Goal: Information Seeking & Learning: Check status

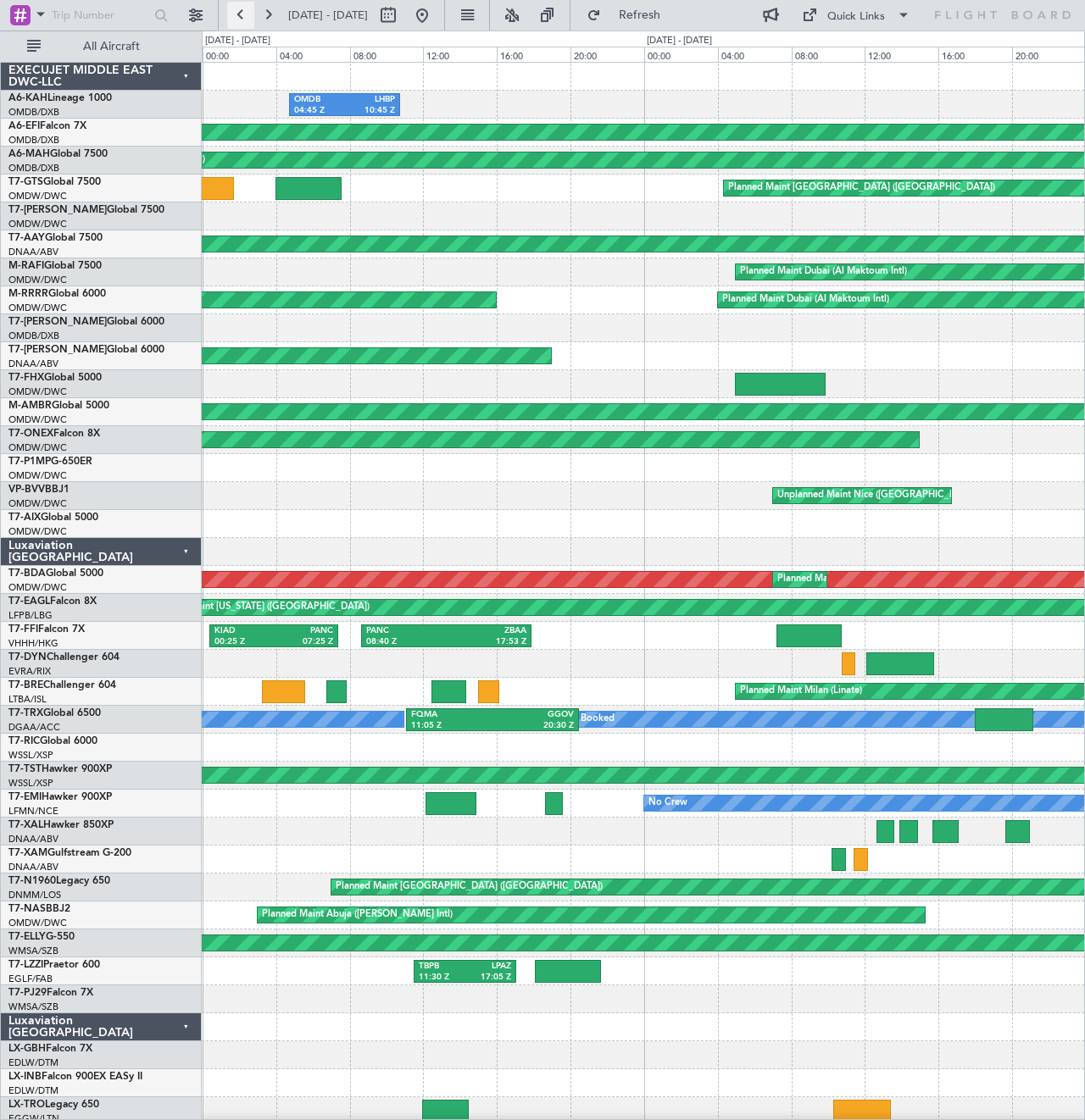
click at [245, 21] on button at bounding box center [240, 15] width 27 height 27
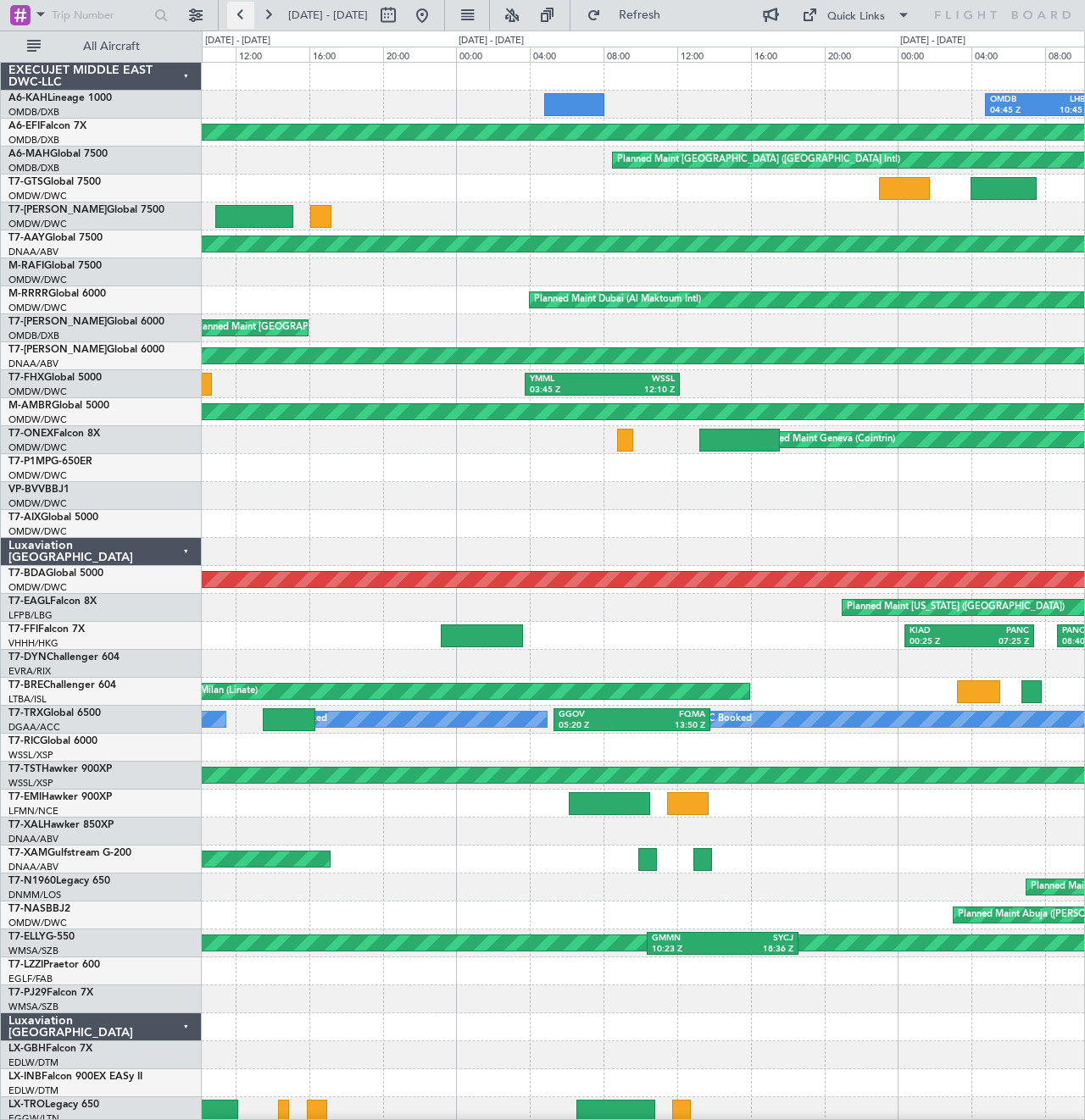
click at [245, 21] on button at bounding box center [240, 15] width 27 height 27
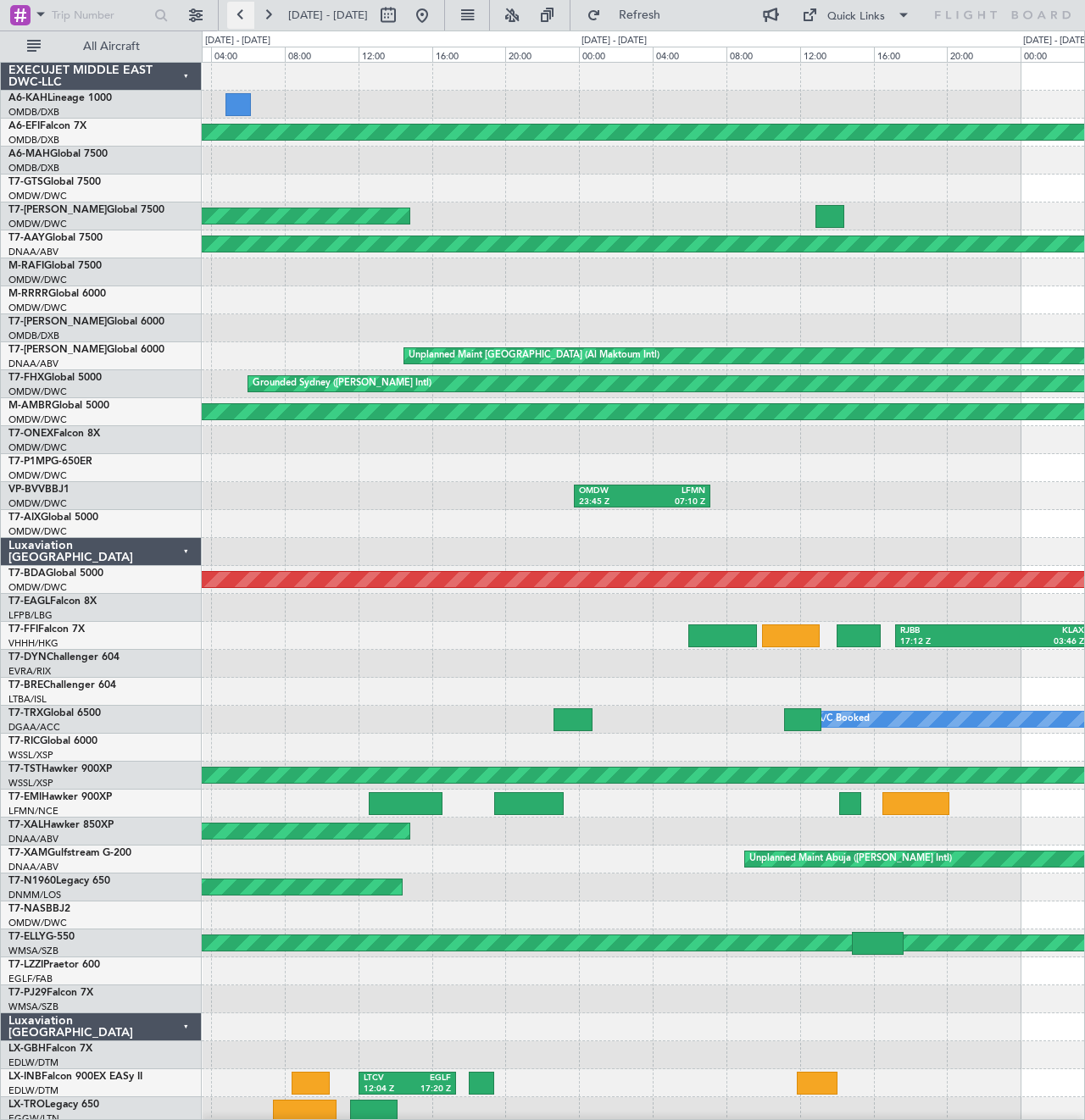
click at [245, 21] on button at bounding box center [240, 15] width 27 height 27
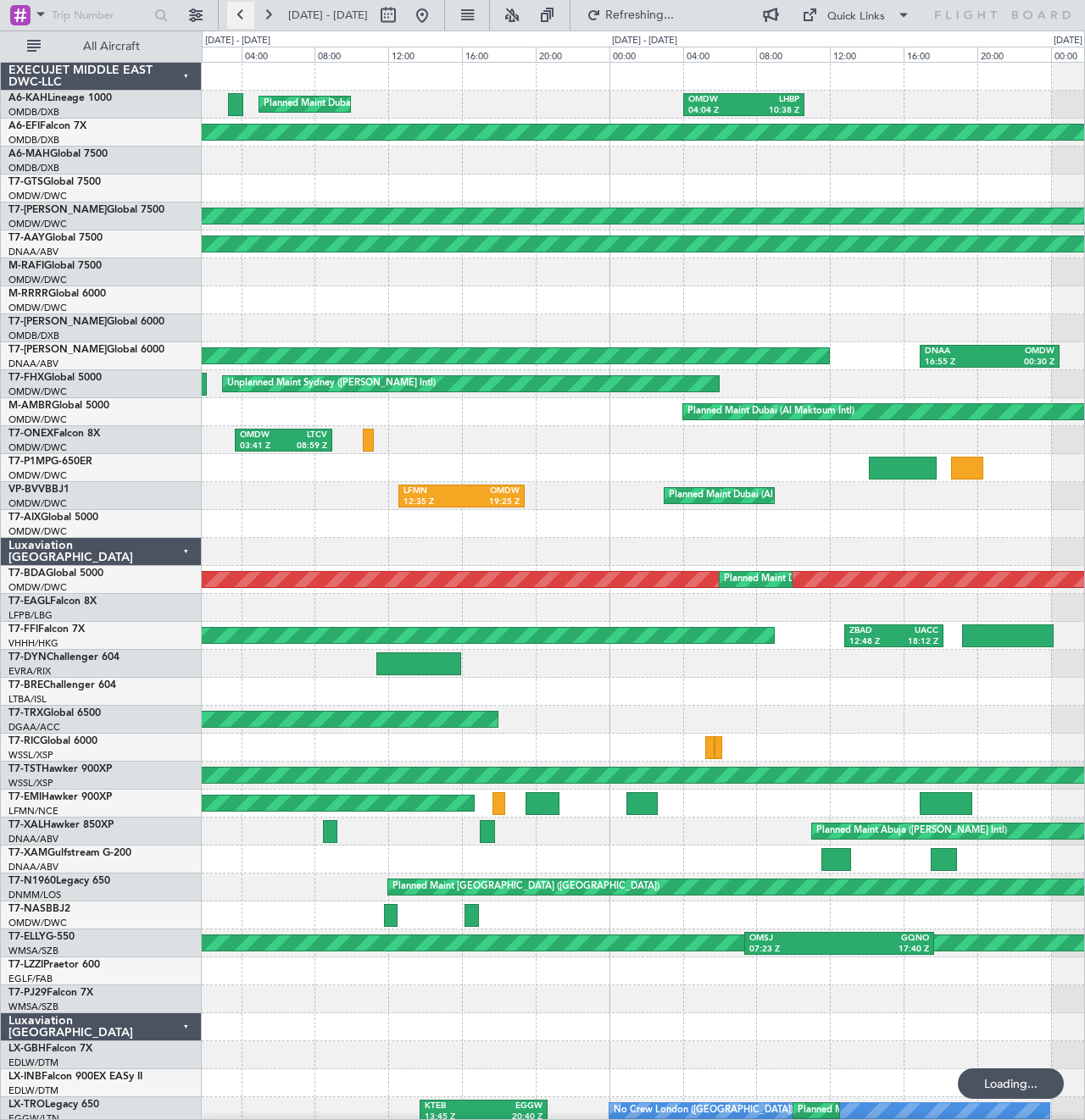
click at [245, 21] on button at bounding box center [240, 15] width 27 height 27
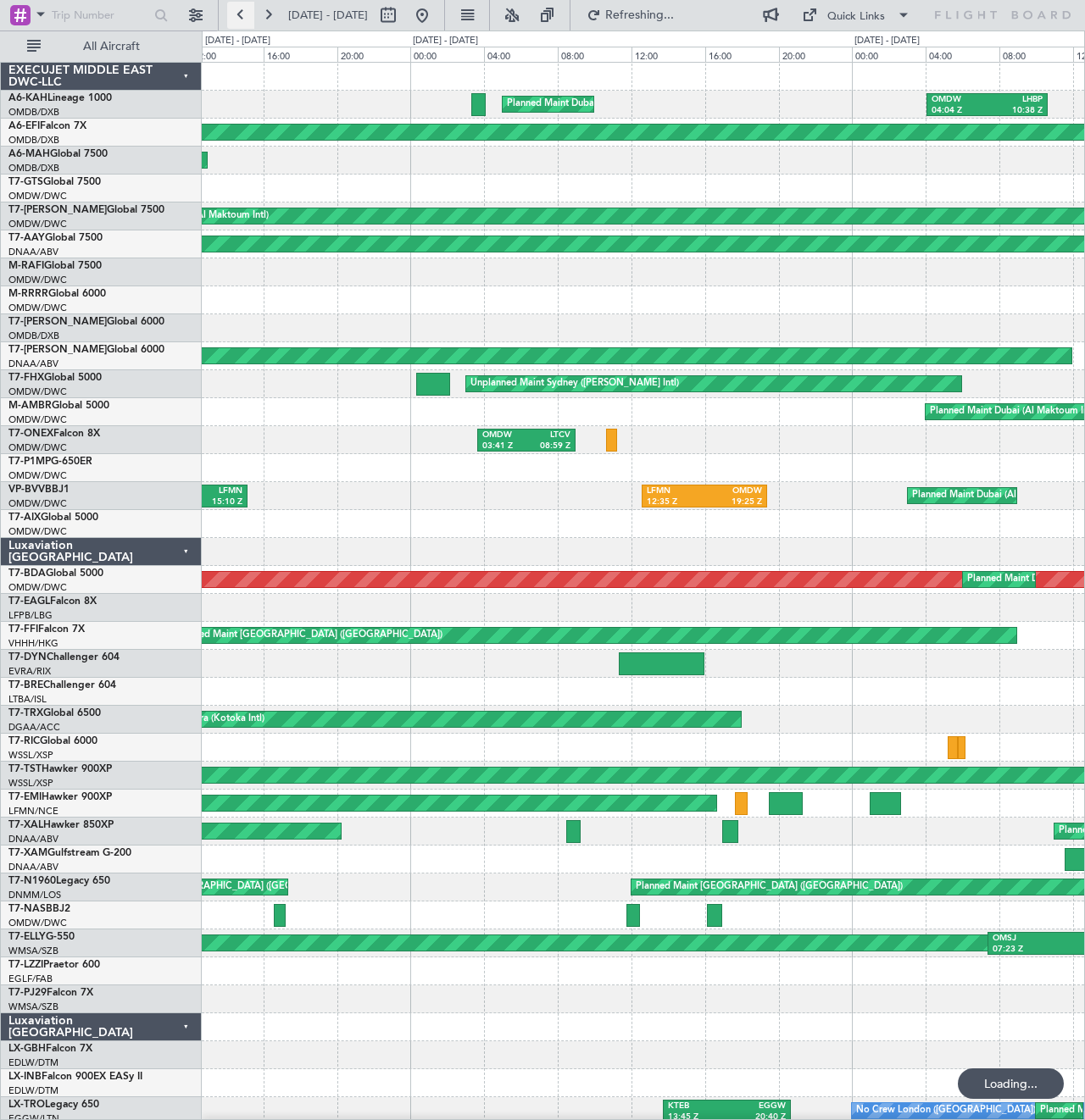
click at [245, 21] on button at bounding box center [240, 15] width 27 height 27
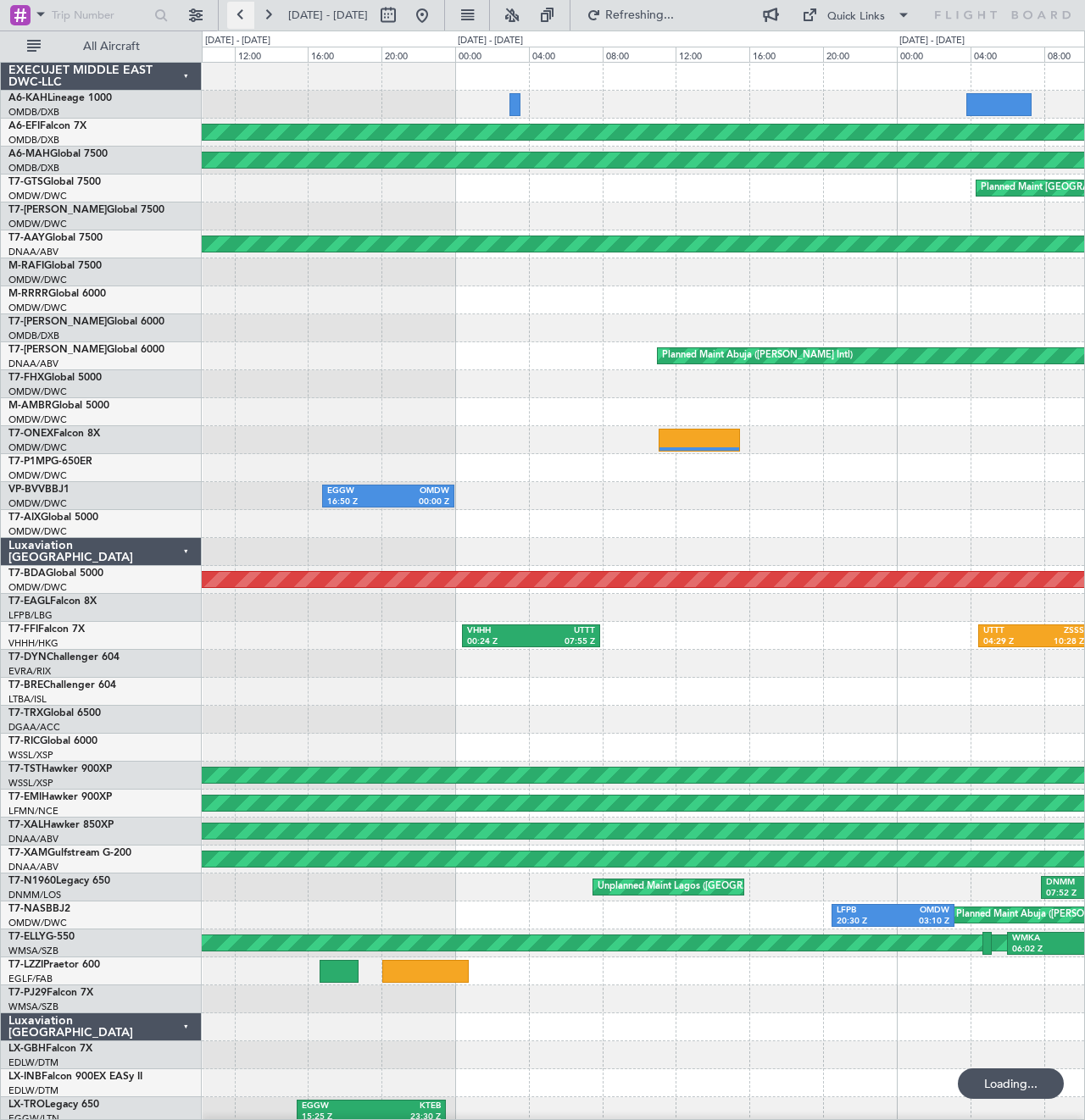
click at [245, 21] on button at bounding box center [240, 15] width 27 height 27
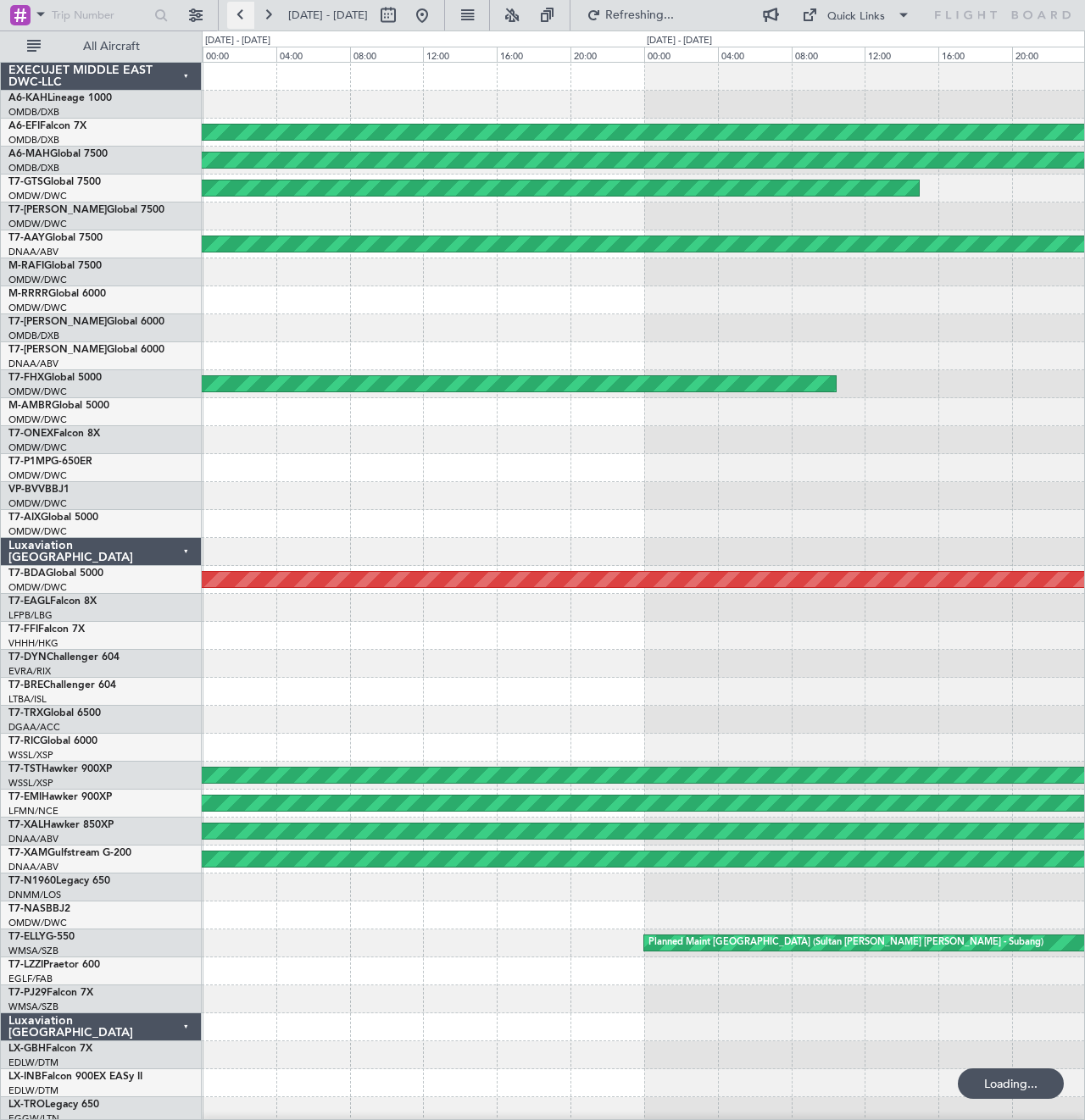
click at [245, 21] on button at bounding box center [240, 15] width 27 height 27
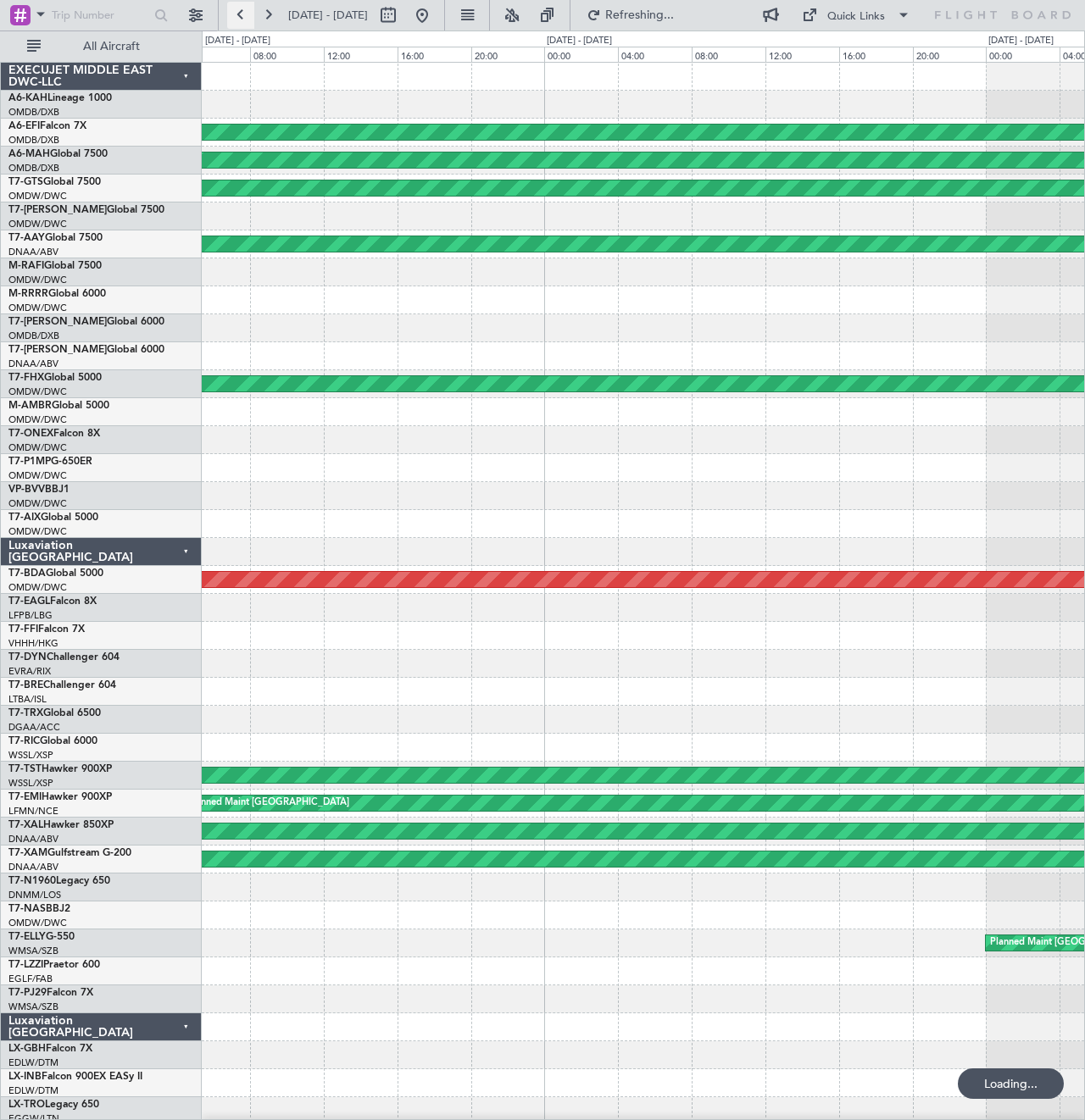
click at [245, 21] on button at bounding box center [240, 15] width 27 height 27
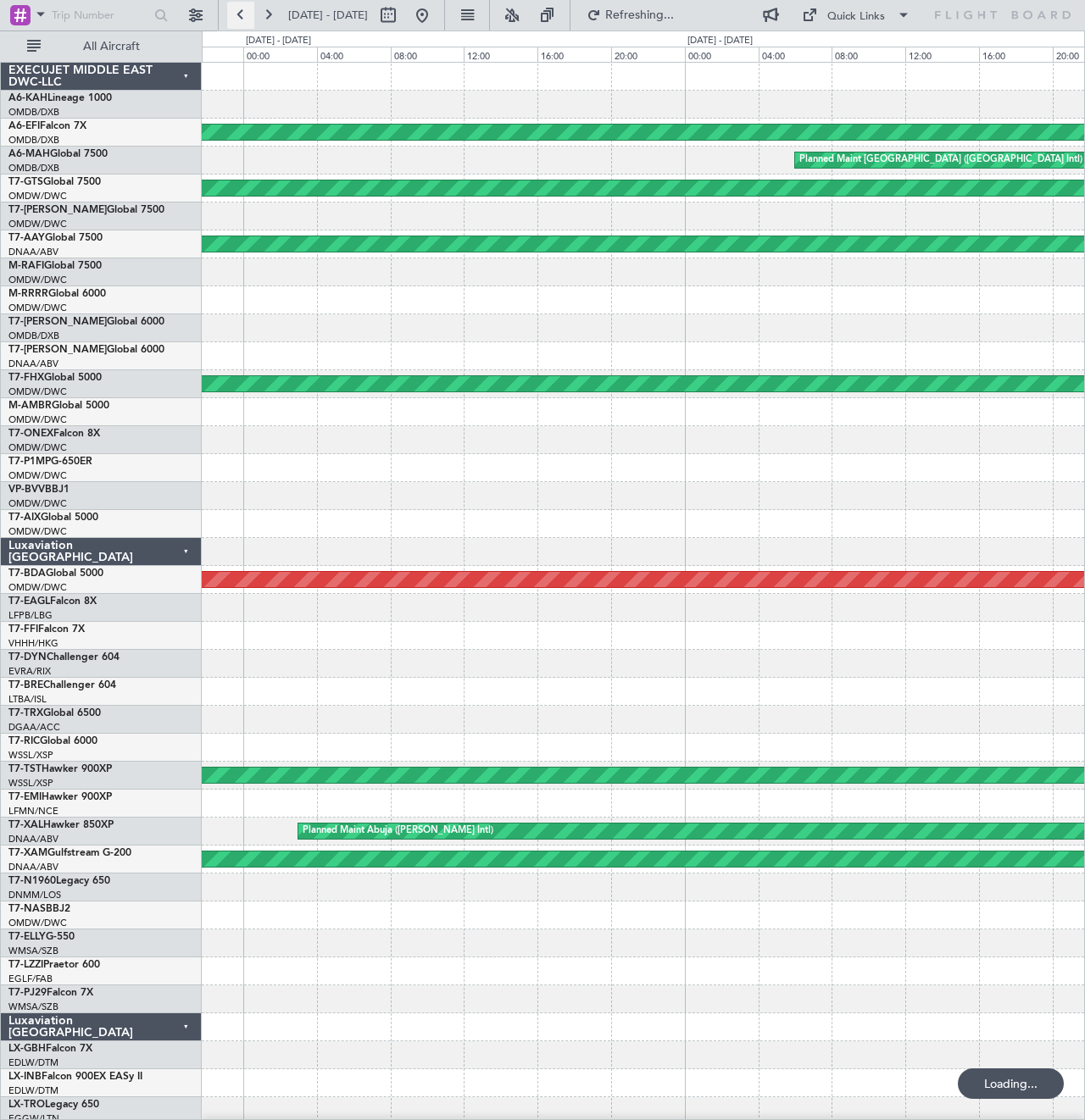
click at [245, 21] on button at bounding box center [240, 15] width 27 height 27
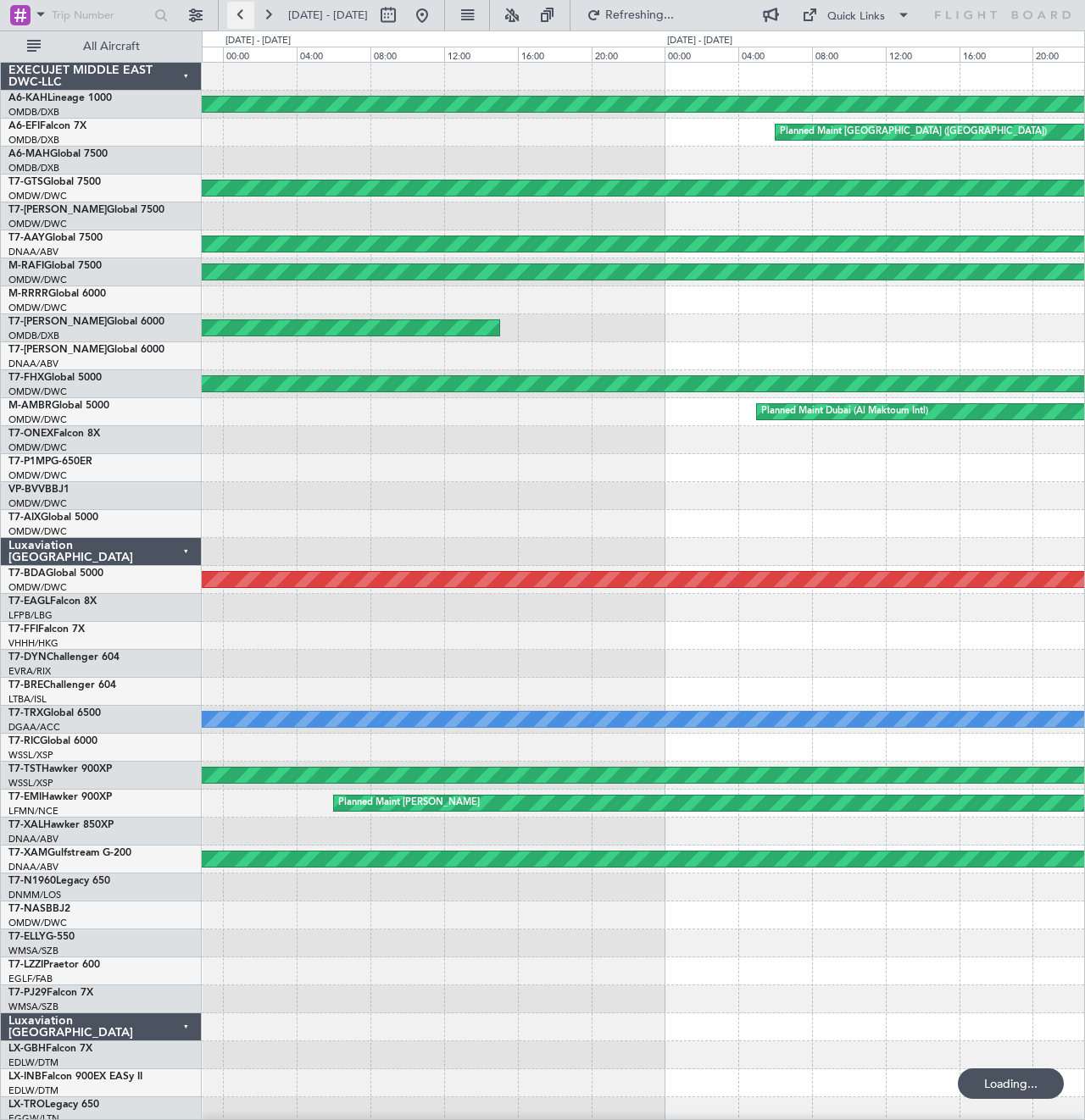
click at [245, 21] on button at bounding box center [240, 15] width 27 height 27
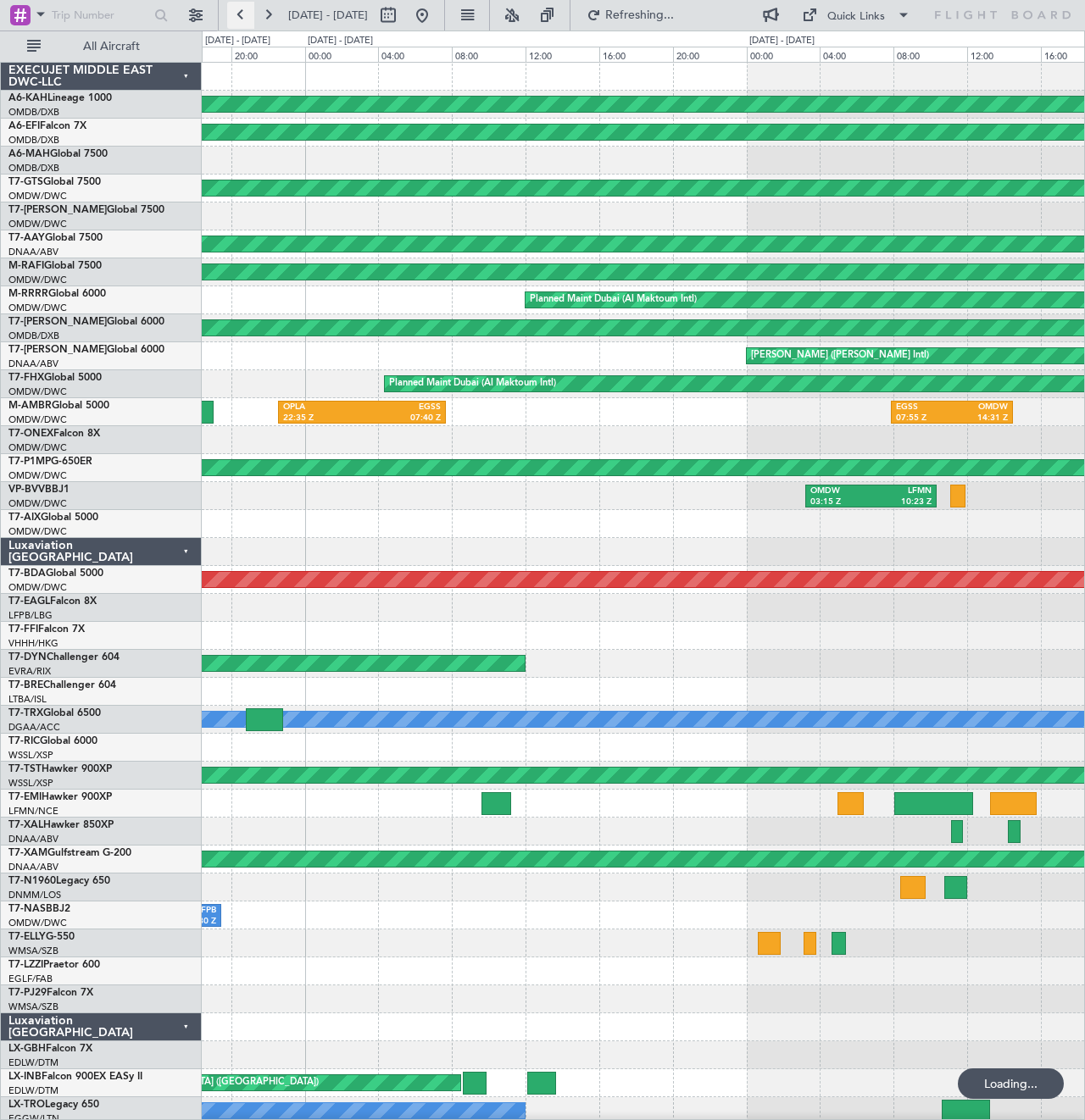
click at [245, 21] on button at bounding box center [240, 15] width 27 height 27
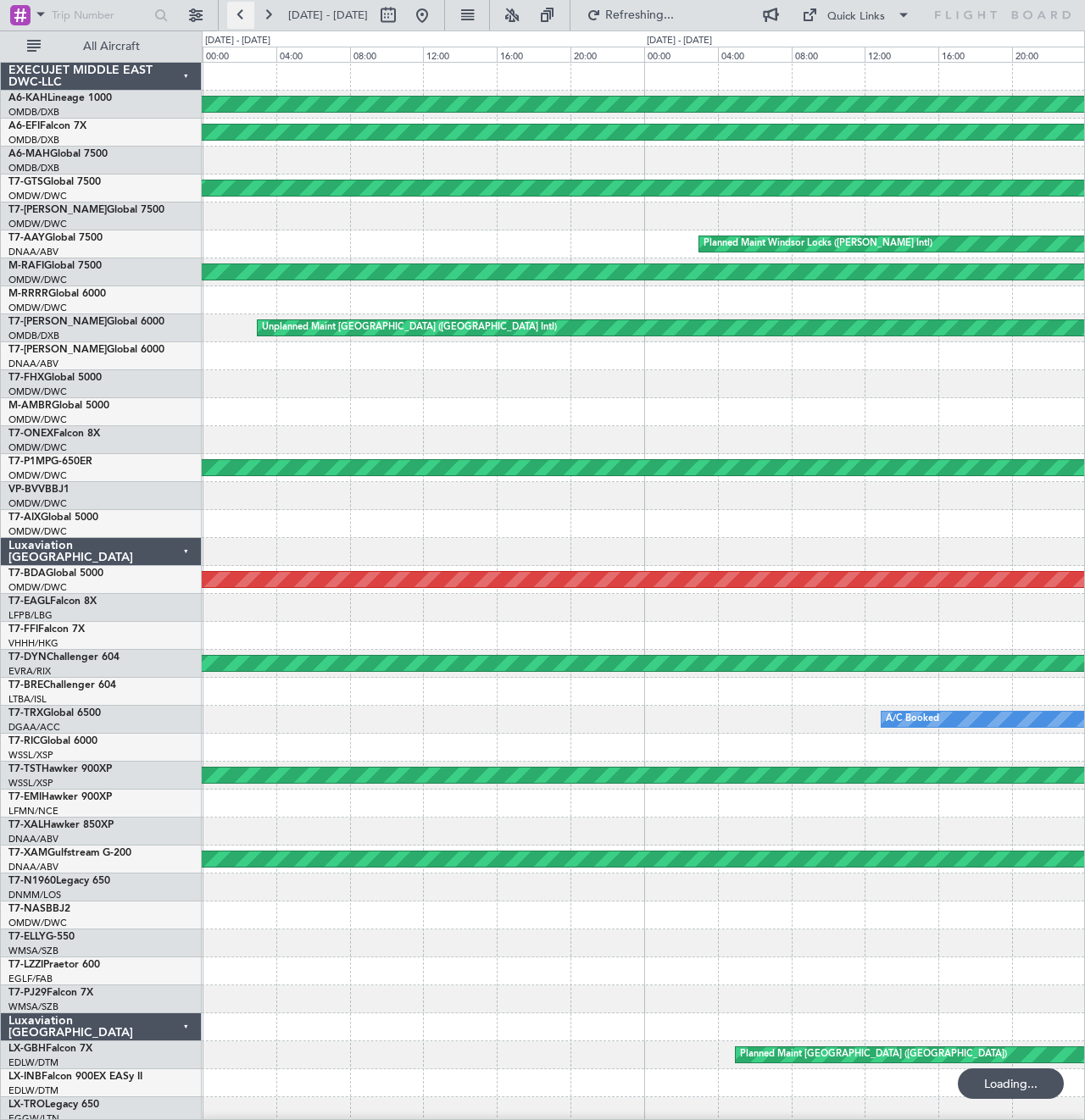
click at [245, 21] on button at bounding box center [240, 15] width 27 height 27
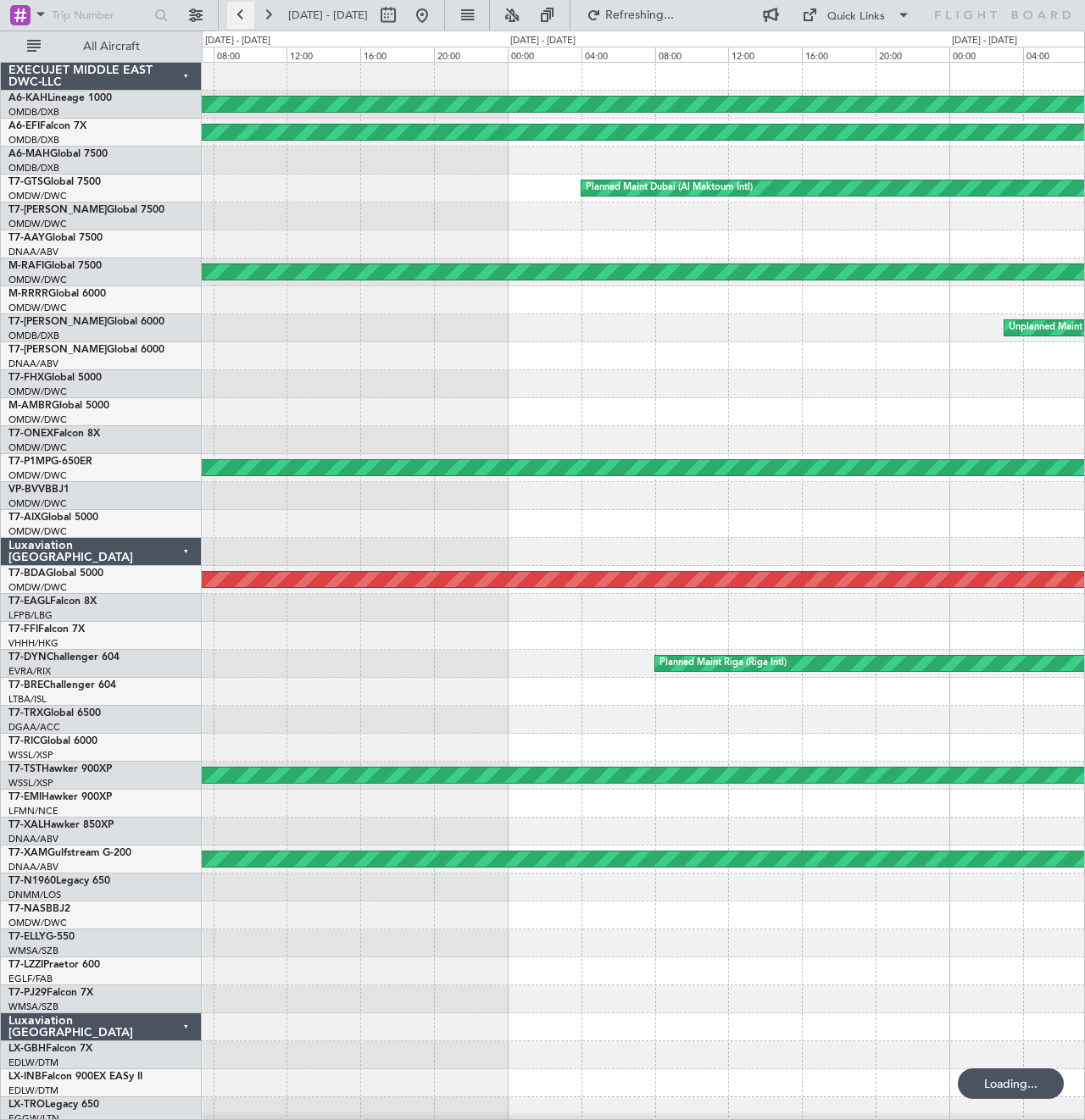
click at [245, 21] on button at bounding box center [240, 15] width 27 height 27
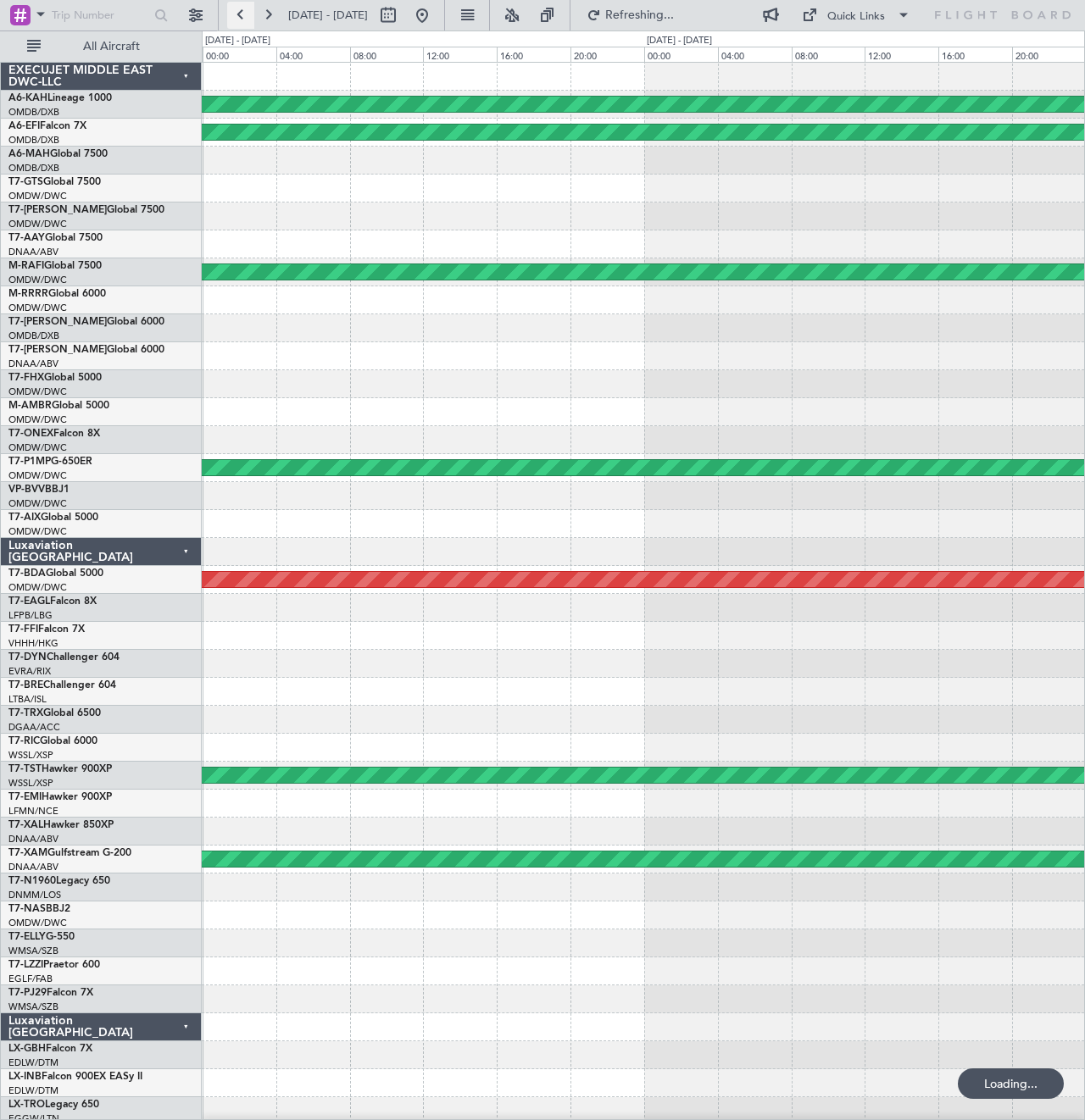
click at [245, 21] on button at bounding box center [240, 15] width 27 height 27
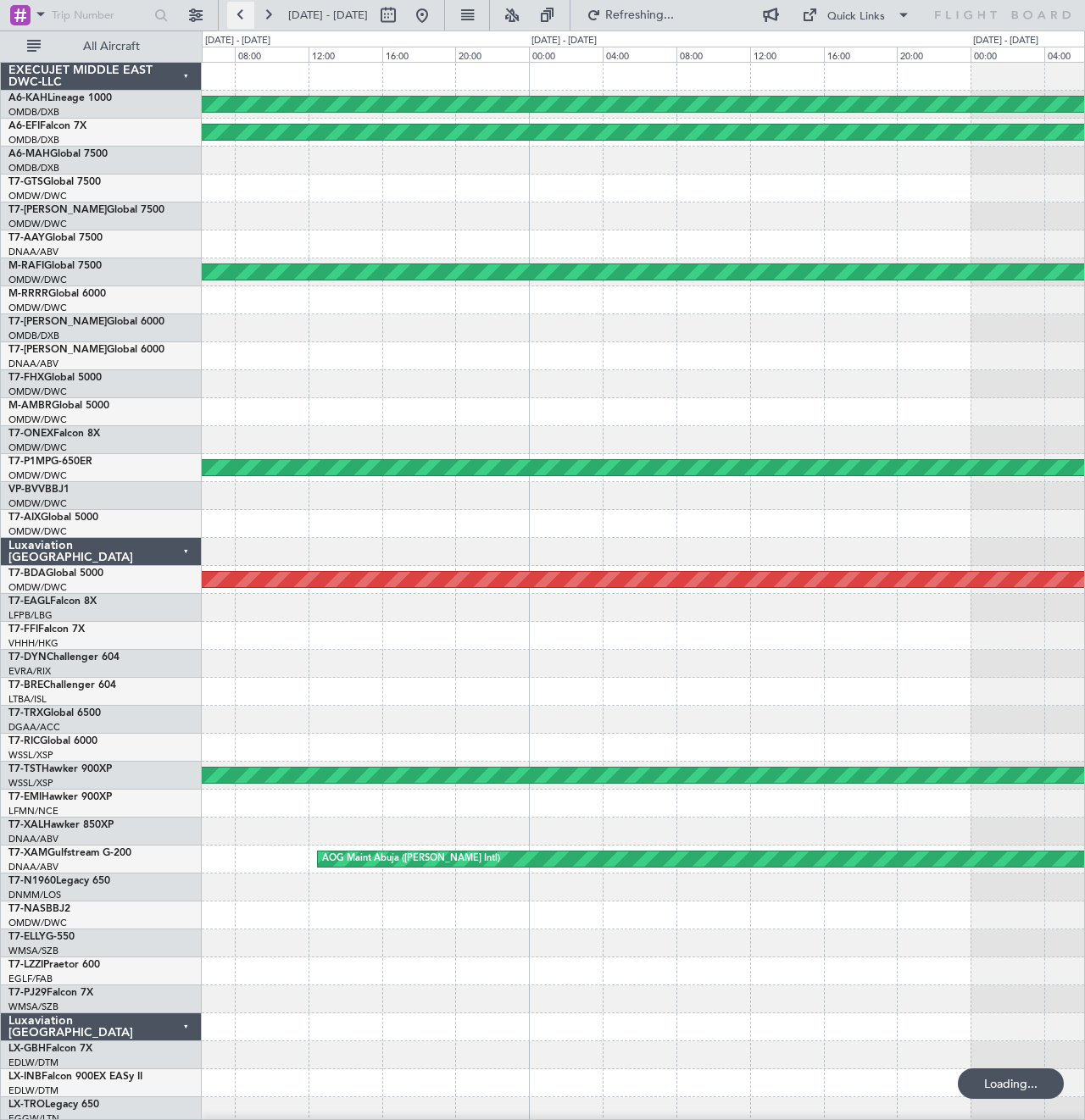
click at [245, 21] on button at bounding box center [240, 15] width 27 height 27
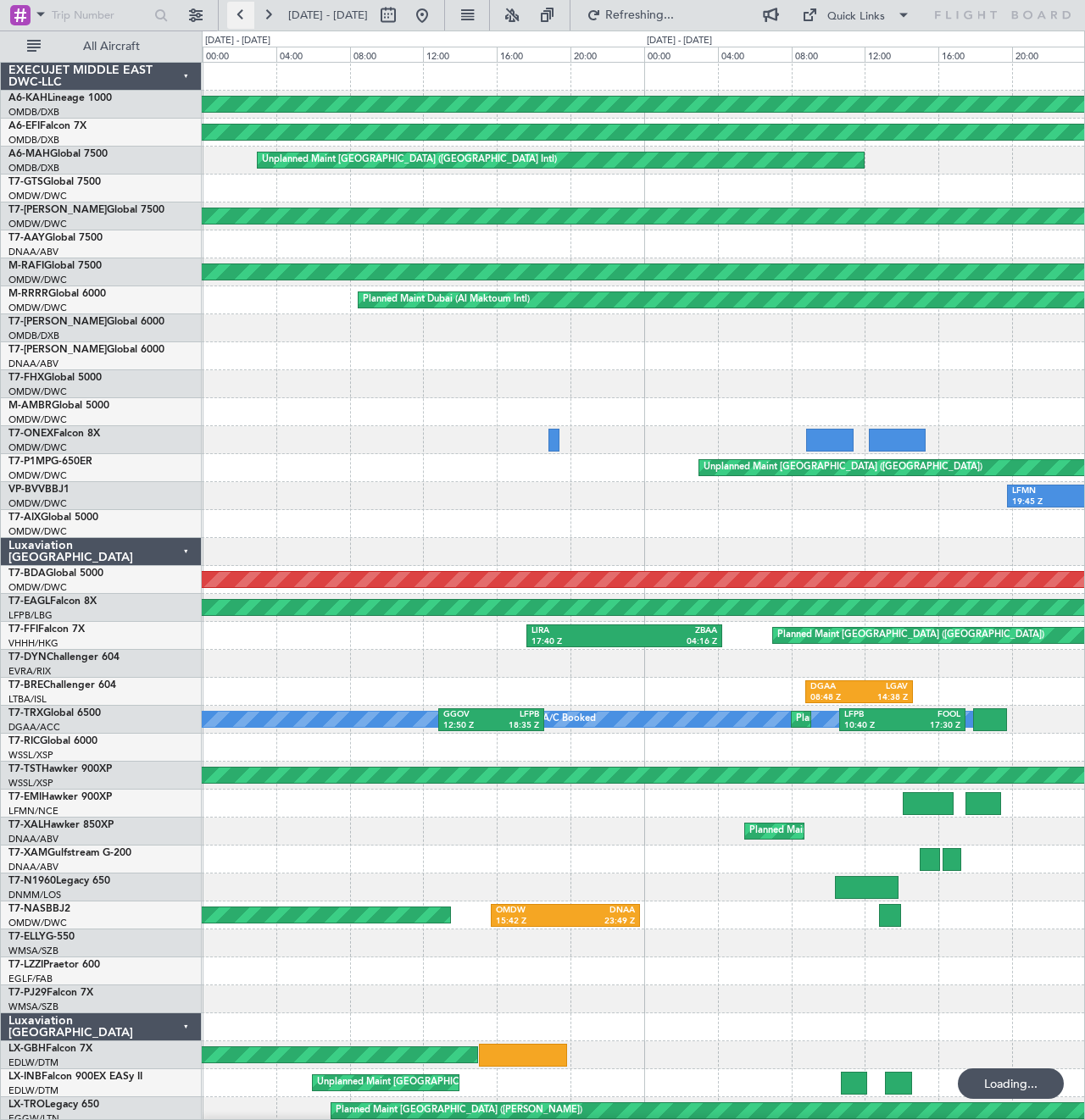
click at [245, 21] on button at bounding box center [240, 15] width 27 height 27
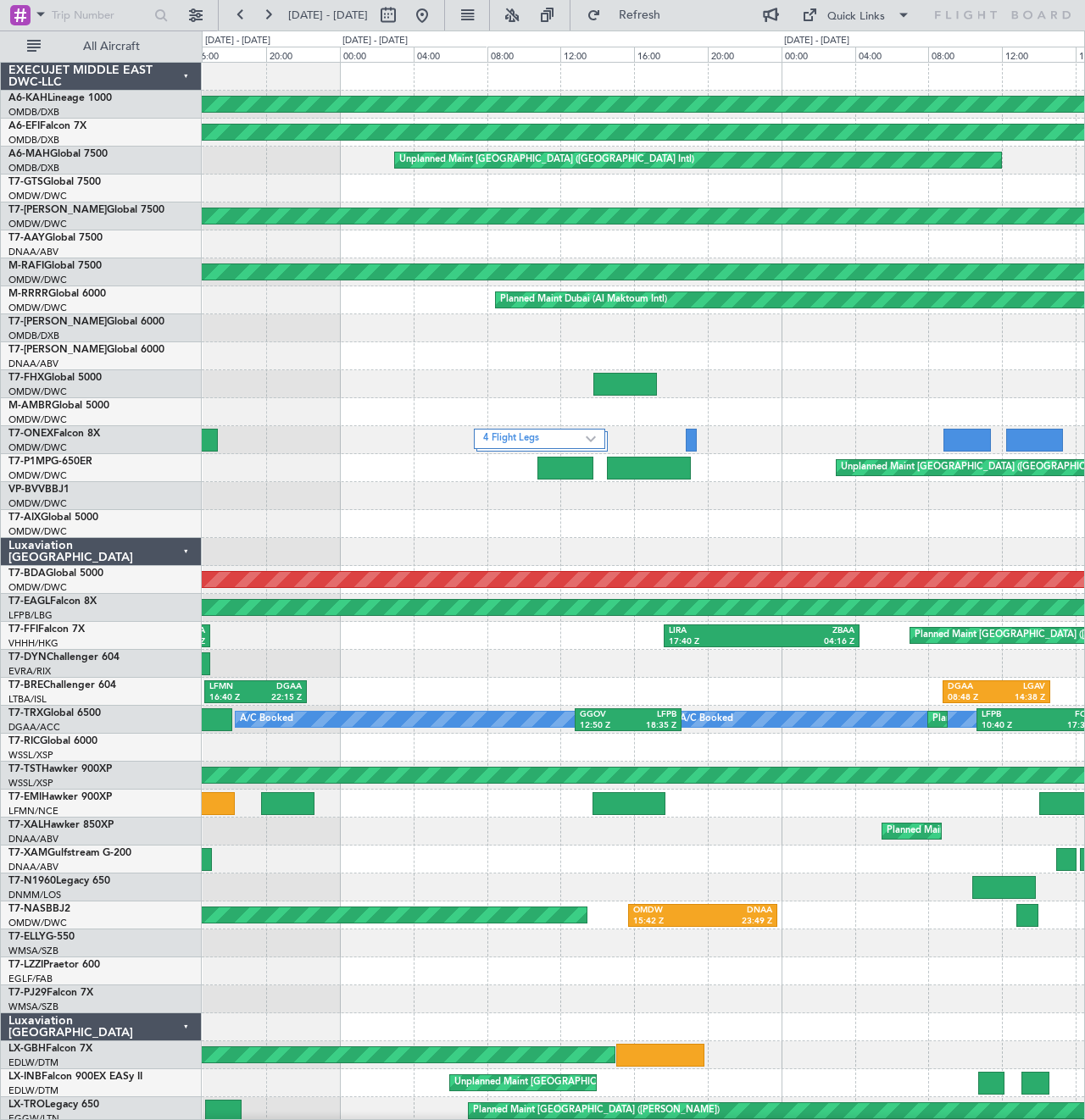
click at [136, 702] on div "Planned Maint [GEOGRAPHIC_DATA] (Al Bateen Executive) Planned Maint [GEOGRAPHIC…" at bounding box center [542, 575] width 1085 height 1090
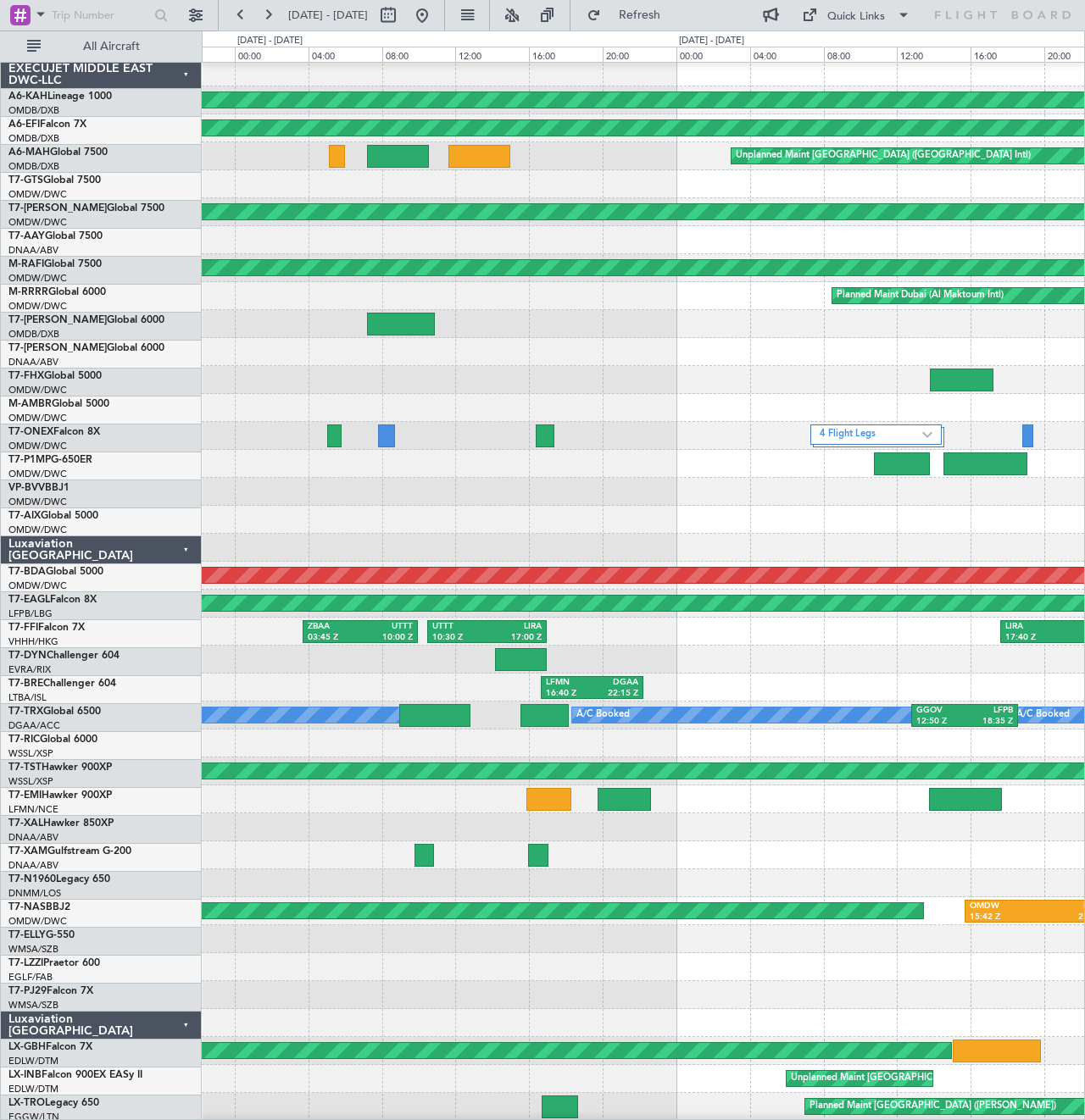
scroll to position [1, 0]
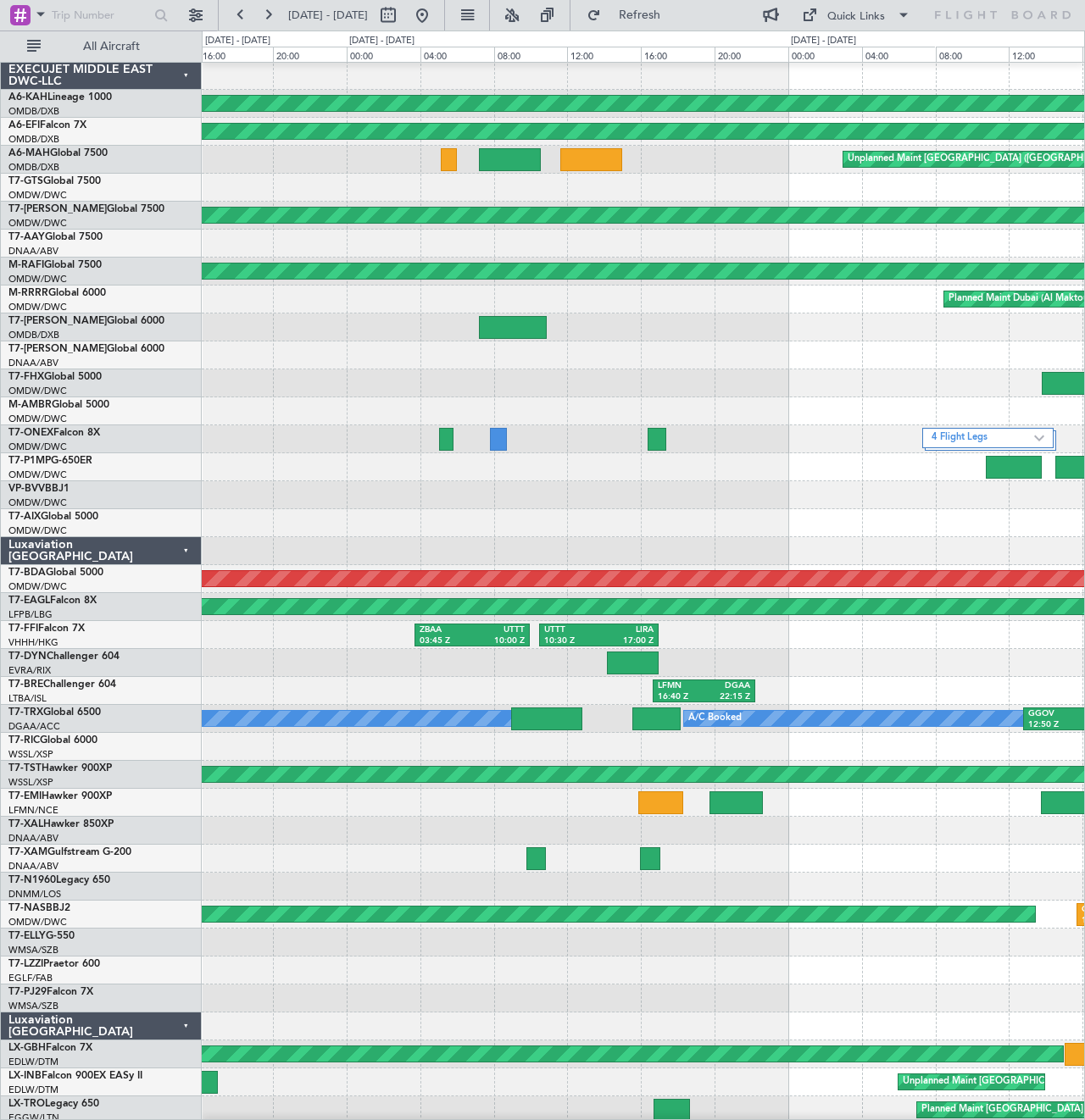
click at [959, 686] on div "LFMN 16:40 Z DGAA 22:15 Z" at bounding box center [643, 690] width 882 height 28
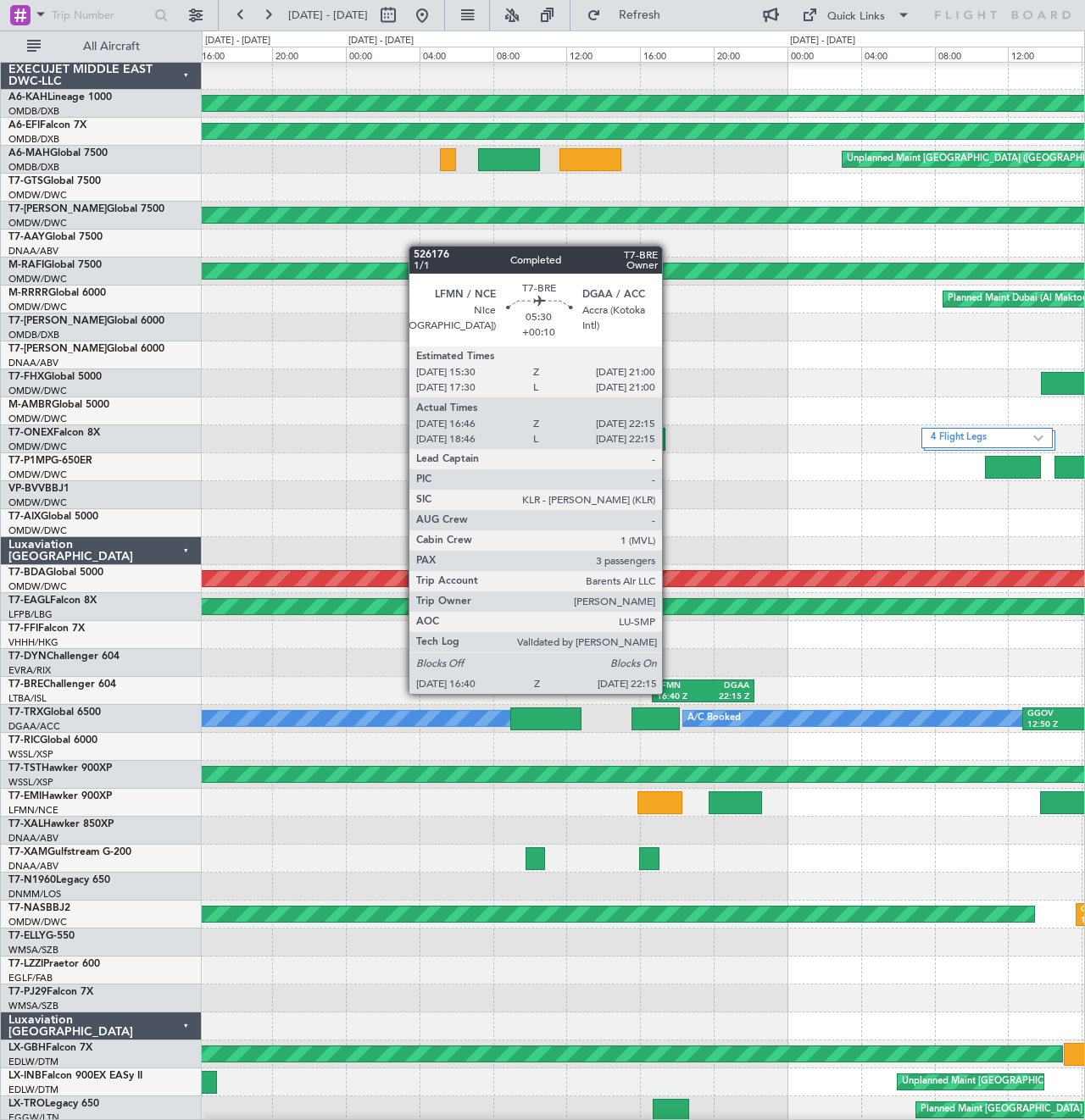
click at [669, 693] on div "16:40 Z" at bounding box center [679, 697] width 47 height 12
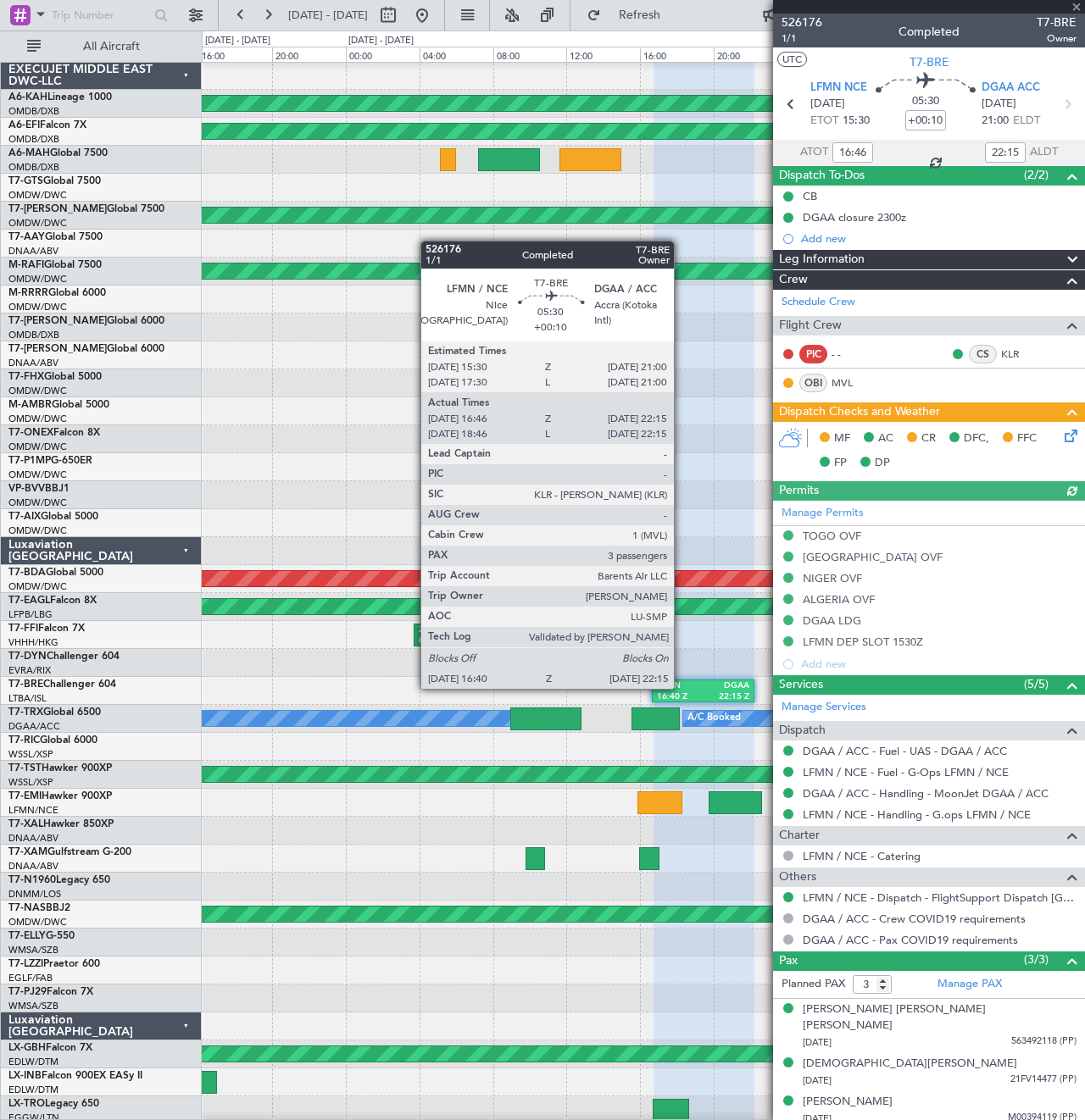
click at [681, 688] on div "LFMN" at bounding box center [679, 686] width 47 height 12
